Goal: Task Accomplishment & Management: Complete application form

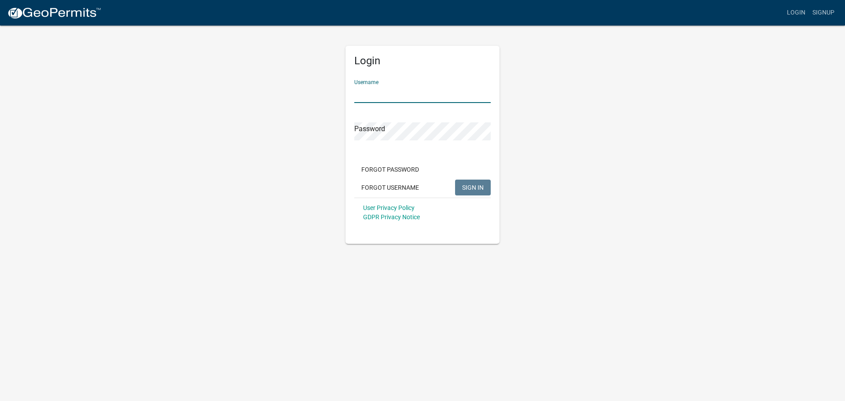
click at [378, 92] on input "Username" at bounding box center [422, 94] width 136 height 18
type input "l"
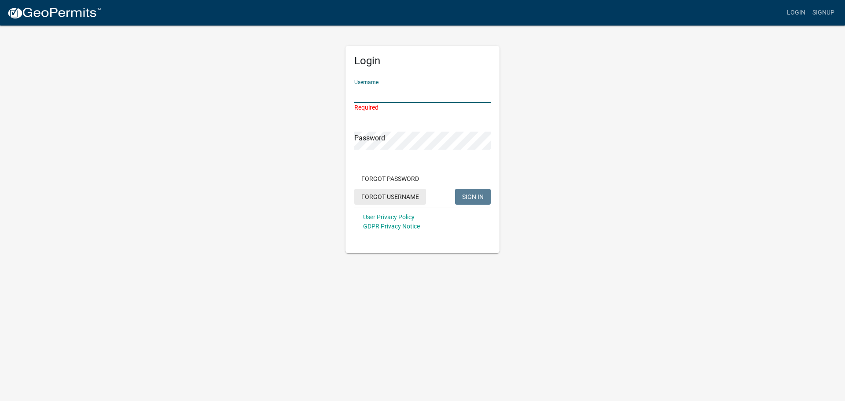
click at [370, 192] on button "Forgot Username" at bounding box center [390, 197] width 72 height 16
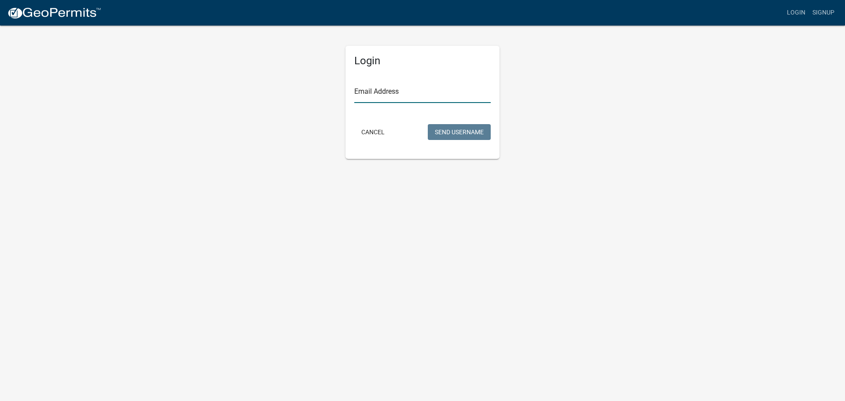
click at [380, 95] on input "Email Address" at bounding box center [422, 94] width 136 height 18
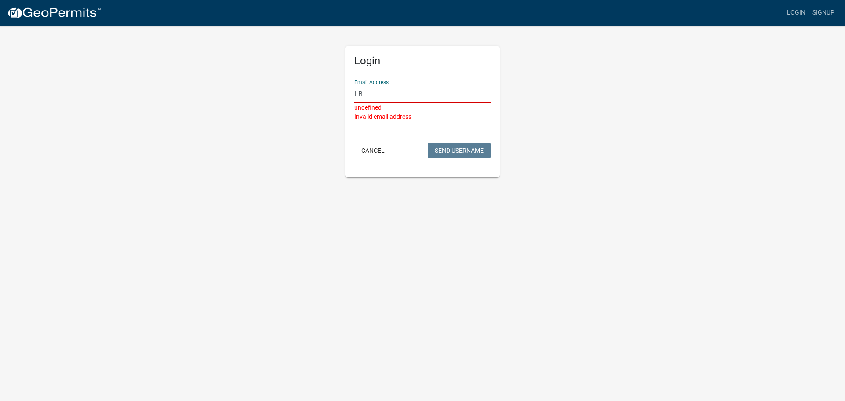
type input "L"
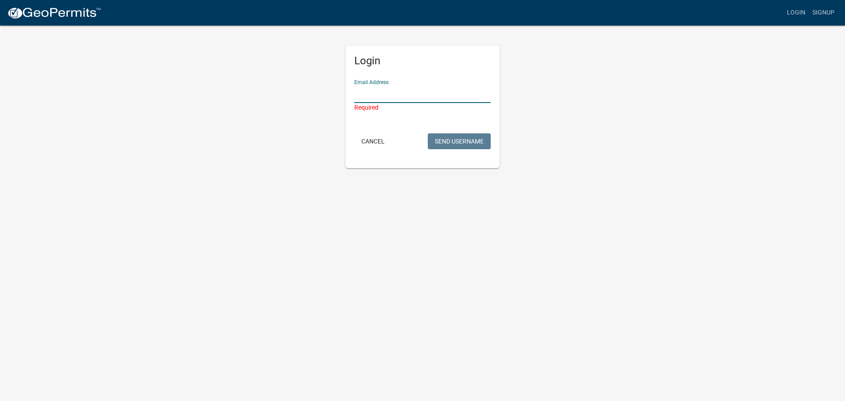
type input ";"
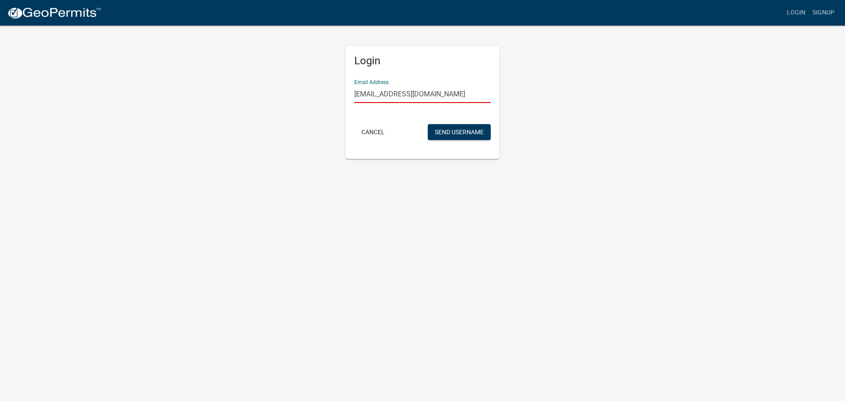
type input "[EMAIL_ADDRESS][DOMAIN_NAME]"
click at [428, 124] on button "Send Username" at bounding box center [459, 132] width 63 height 16
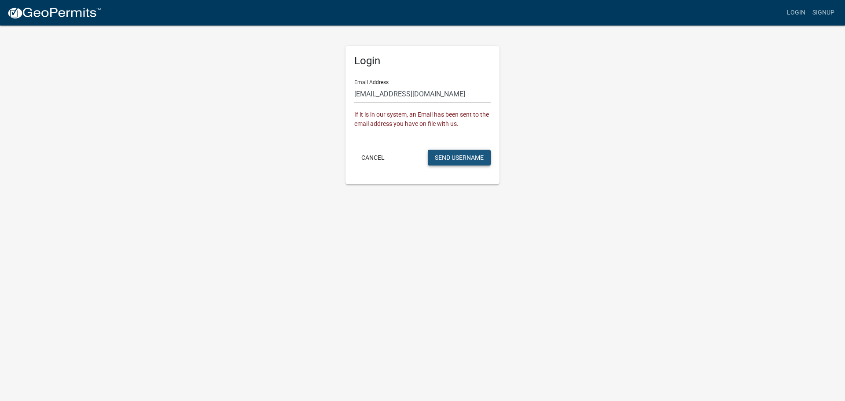
click at [459, 156] on button "Send Username" at bounding box center [459, 158] width 63 height 16
click at [370, 155] on button "Cancel" at bounding box center [372, 158] width 37 height 16
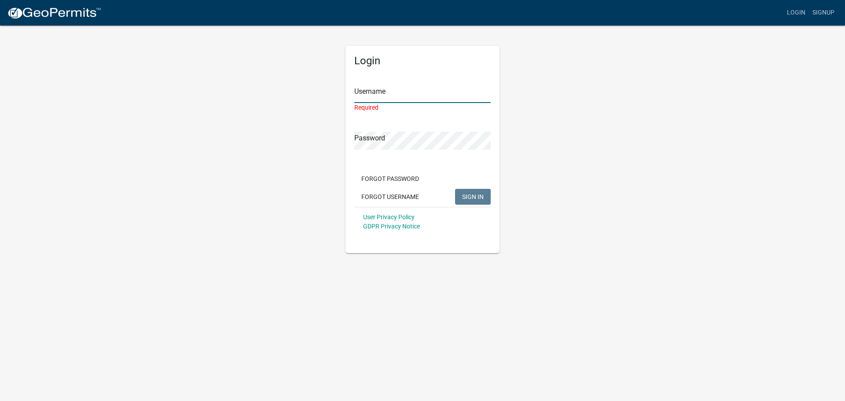
click at [397, 93] on input "Username" at bounding box center [422, 94] width 136 height 18
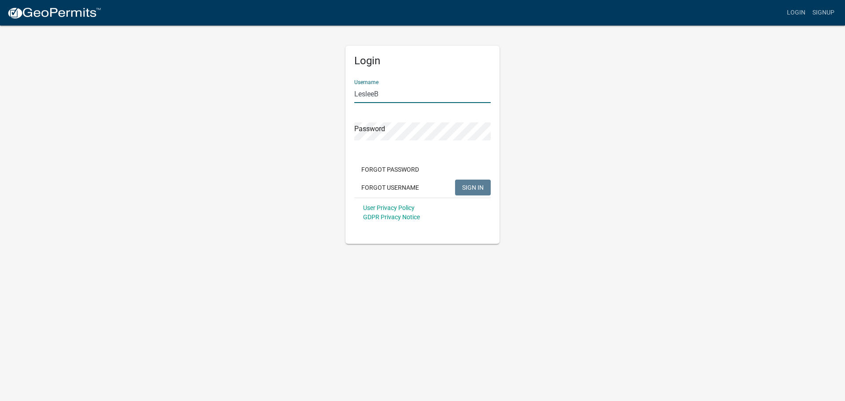
type input "LesleeB"
click at [455, 180] on button "SIGN IN" at bounding box center [473, 188] width 36 height 16
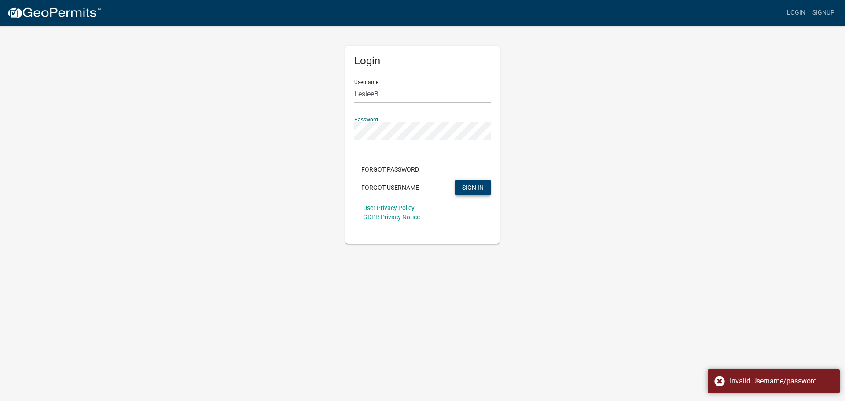
click at [465, 183] on button "SIGN IN" at bounding box center [473, 188] width 36 height 16
click at [387, 170] on button "Forgot Password" at bounding box center [390, 170] width 72 height 16
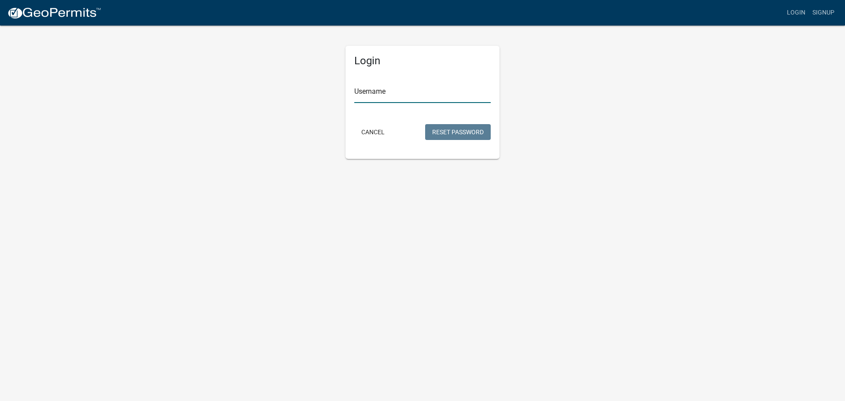
click at [398, 91] on input "Username" at bounding box center [422, 94] width 136 height 18
type input "LesleeB"
click at [452, 136] on button "Reset Password" at bounding box center [458, 132] width 66 height 16
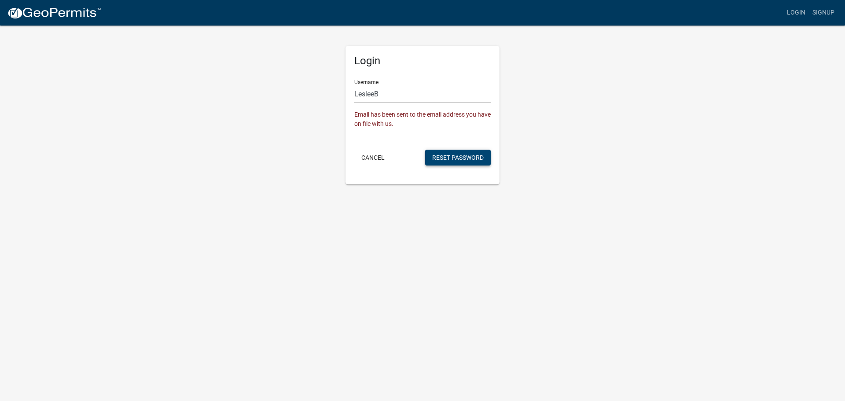
click at [437, 157] on button "Reset Password" at bounding box center [458, 158] width 66 height 16
click at [376, 156] on button "Cancel" at bounding box center [372, 158] width 37 height 16
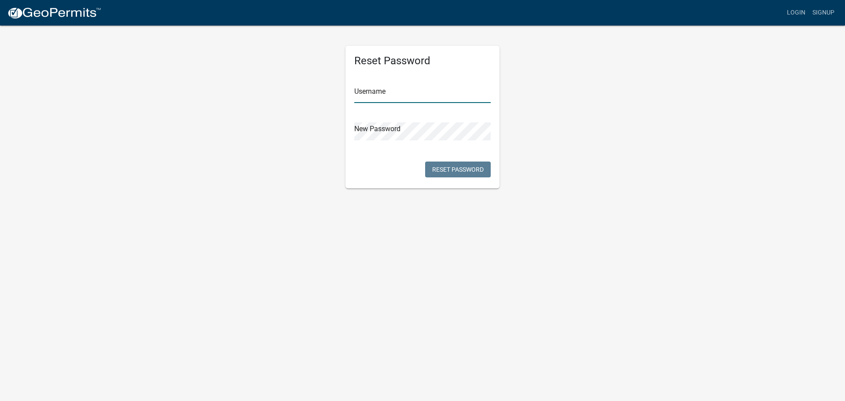
click at [384, 95] on input "text" at bounding box center [422, 94] width 136 height 18
type input "LesleeB"
click at [470, 167] on button "Reset Password" at bounding box center [458, 170] width 66 height 16
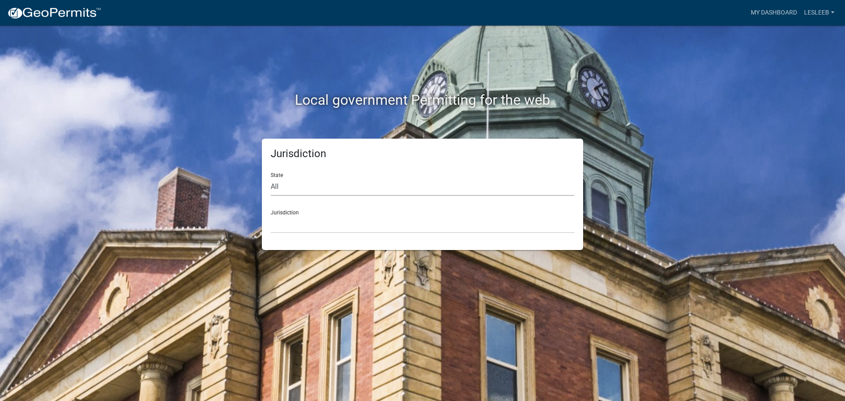
click at [303, 189] on select "All [US_STATE] [US_STATE] [US_STATE] [US_STATE] [US_STATE] [US_STATE] [US_STATE…" at bounding box center [423, 187] width 304 height 18
select select "[US_STATE]"
click at [271, 178] on select "All [US_STATE] [US_STATE] [US_STATE] [US_STATE] [US_STATE] [US_STATE] [US_STATE…" at bounding box center [423, 187] width 304 height 18
click at [306, 220] on select "City of Charlestown, Indiana City of Jeffersonville, Indiana City of Logansport…" at bounding box center [423, 224] width 304 height 18
click at [339, 218] on select "Custer County, Colorado Carroll County, Georgia Cook County, Georgia Crawford C…" at bounding box center [423, 224] width 304 height 18
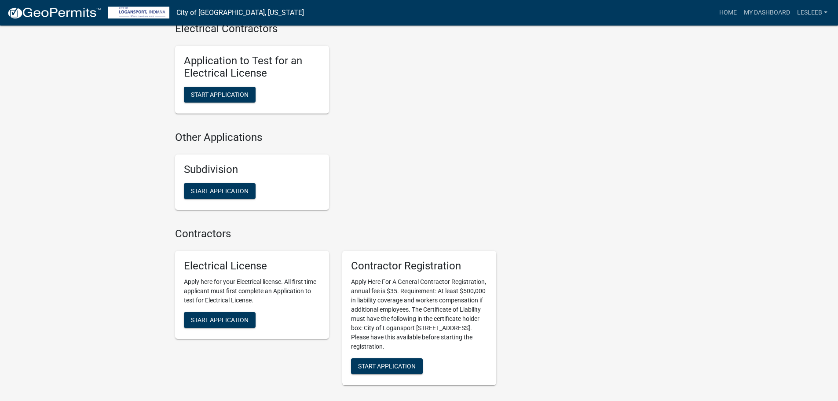
scroll to position [873, 0]
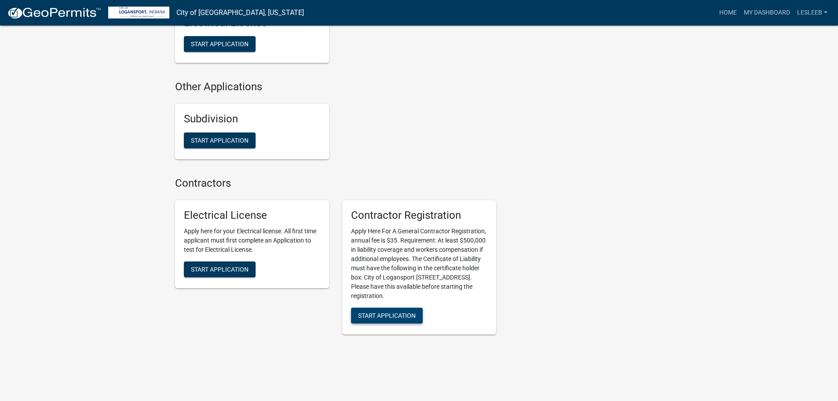
click at [389, 310] on button "Start Application" at bounding box center [387, 316] width 72 height 16
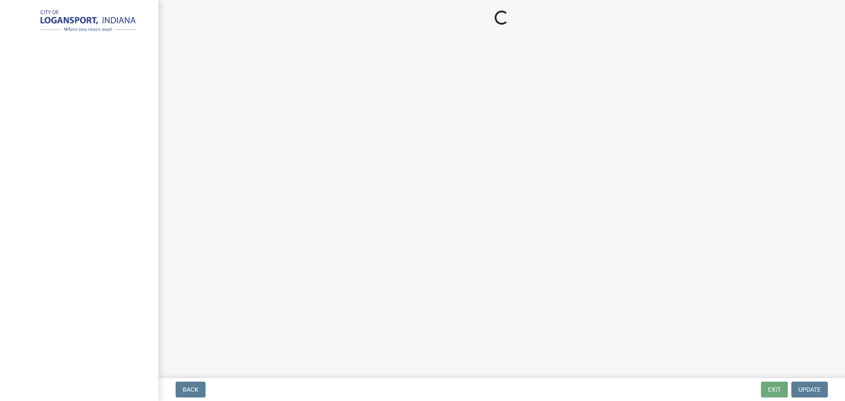
select select "IN"
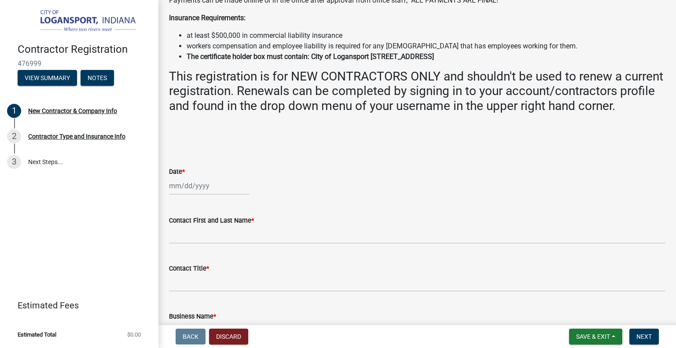
scroll to position [176, 0]
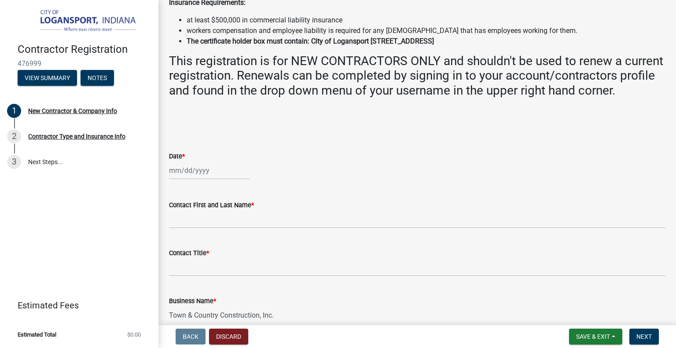
click at [178, 180] on div at bounding box center [209, 171] width 81 height 18
select select "9"
select select "2025"
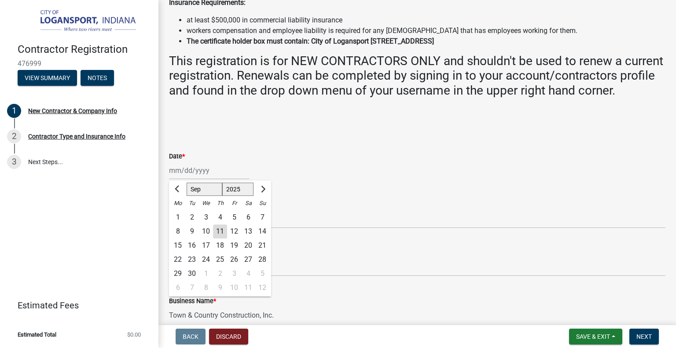
click at [224, 239] on div "11" at bounding box center [220, 231] width 14 height 14
type input "09/11/2025"
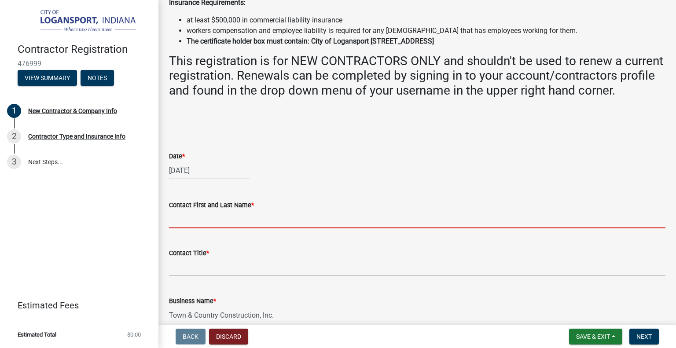
click at [204, 228] on input "Contact First and Last Name *" at bounding box center [417, 219] width 496 height 18
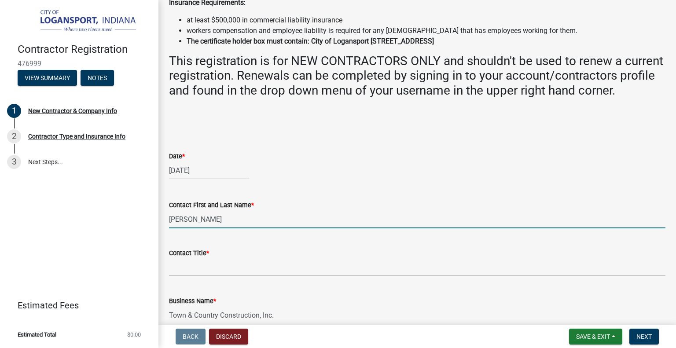
type input "Rodney"
type input "r"
type input "Rodney Urbano"
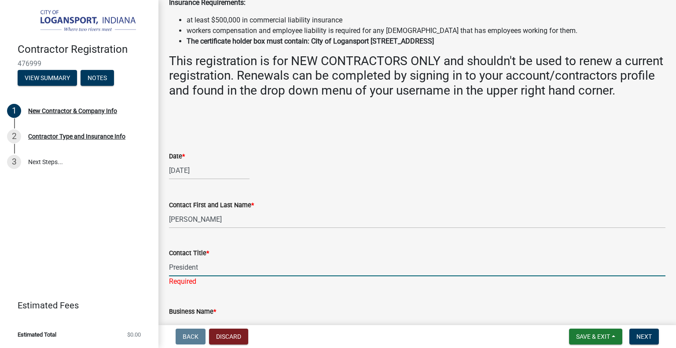
type input "President"
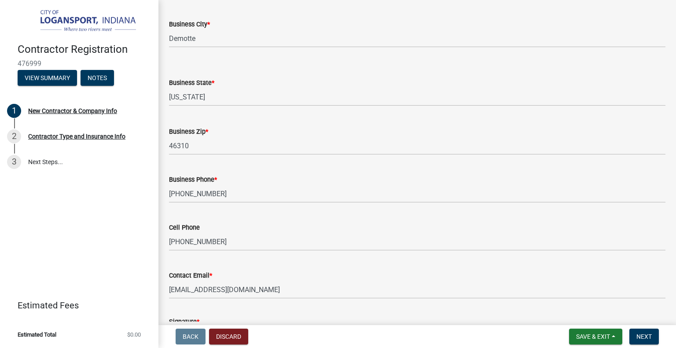
scroll to position [742, 0]
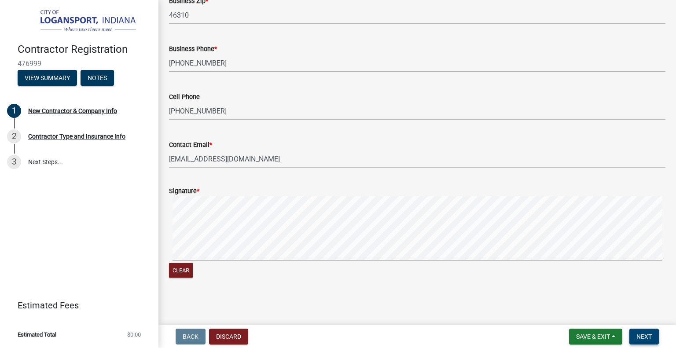
click at [654, 338] on button "Next" at bounding box center [643, 337] width 29 height 16
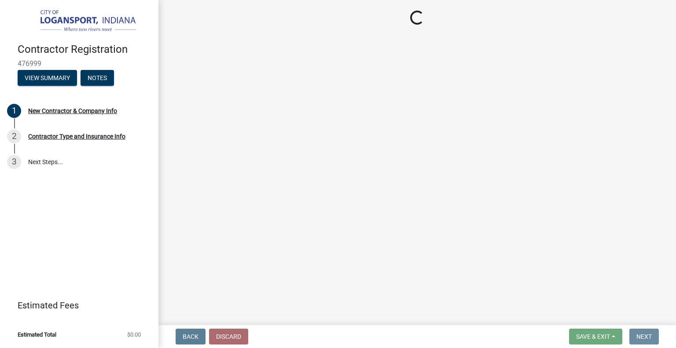
scroll to position [0, 0]
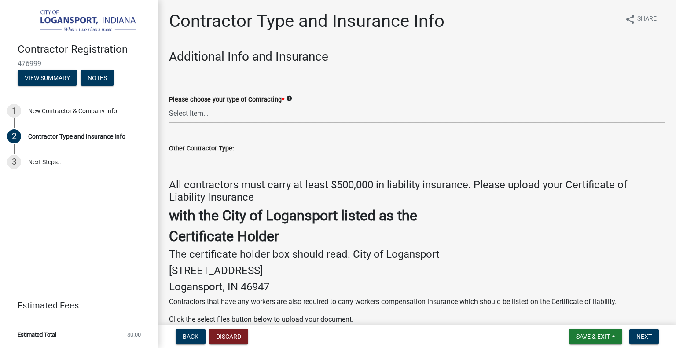
click at [191, 116] on select "Select Item... Plumber General HVAC Roofer Tree Service Demo Other" at bounding box center [417, 114] width 496 height 18
click at [169, 105] on select "Select Item... Plumber General HVAC Roofer Tree Service Demo Other" at bounding box center [417, 114] width 496 height 18
select select "685c3b33-4b2e-4886-8206-8c4246ca30b6"
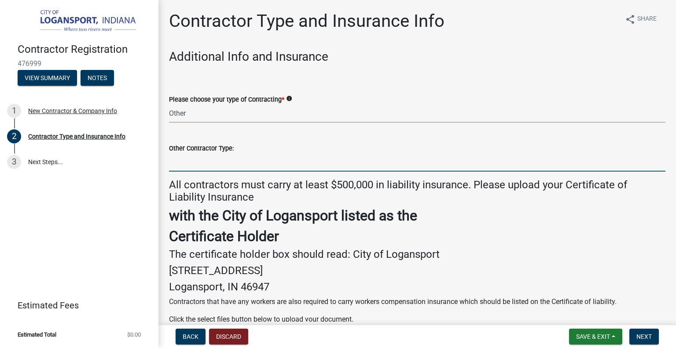
click at [188, 162] on input "Other Contractor Type:" at bounding box center [417, 163] width 496 height 18
type input "P"
type input "Paving & Asphalt"
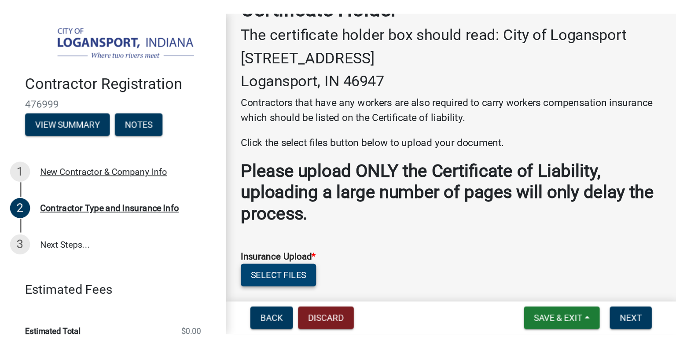
scroll to position [227, 0]
